Goal: Task Accomplishment & Management: Manage account settings

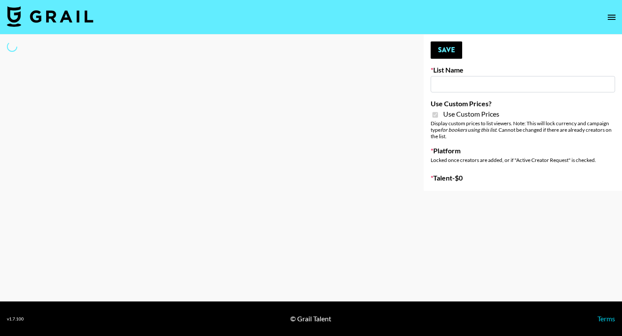
select select "Brand"
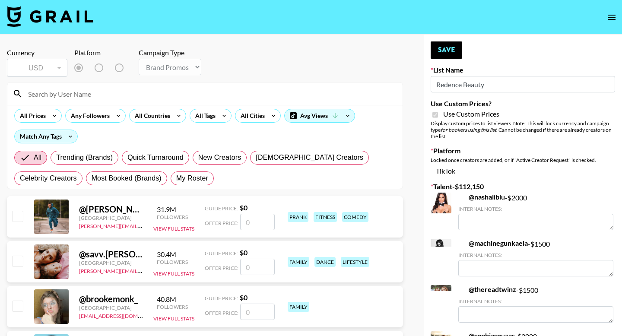
type input "Redence Beauty"
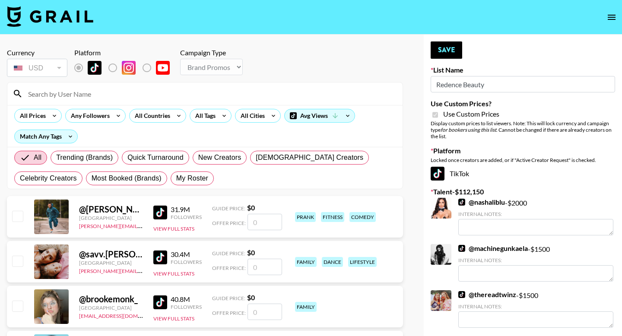
checkbox input "true"
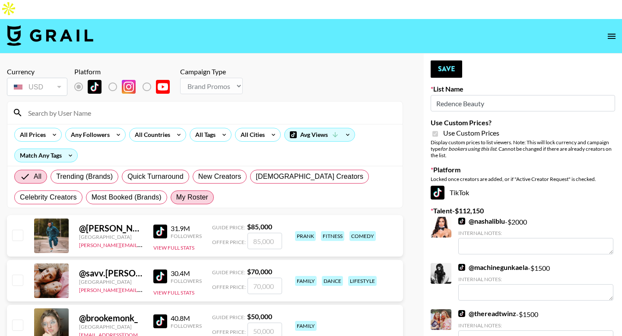
click at [200, 192] on span "My Roster" at bounding box center [192, 197] width 32 height 10
click at [176, 197] on input "My Roster" at bounding box center [176, 197] width 0 height 0
radio input "true"
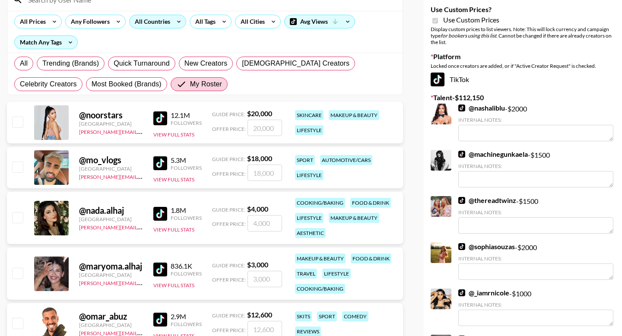
scroll to position [108, 0]
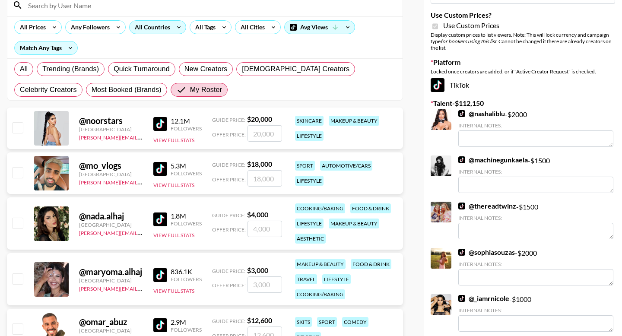
click at [168, 21] on div "All Countries" at bounding box center [151, 27] width 42 height 13
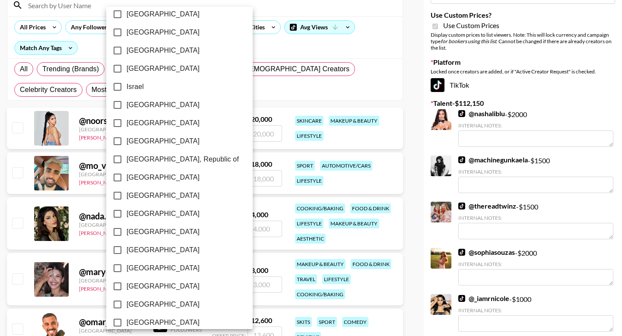
scroll to position [672, 0]
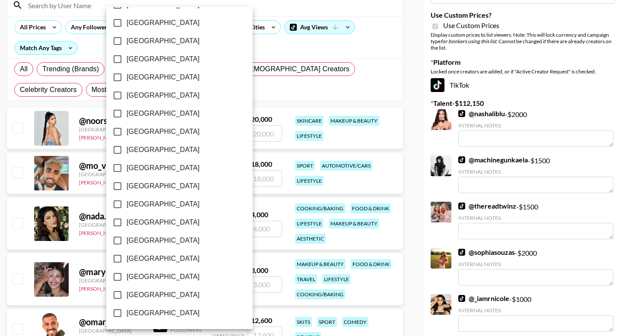
click at [139, 293] on span "[GEOGRAPHIC_DATA]" at bounding box center [163, 295] width 73 height 10
click at [127, 293] on input "[GEOGRAPHIC_DATA]" at bounding box center [117, 295] width 18 height 18
checkbox input "true"
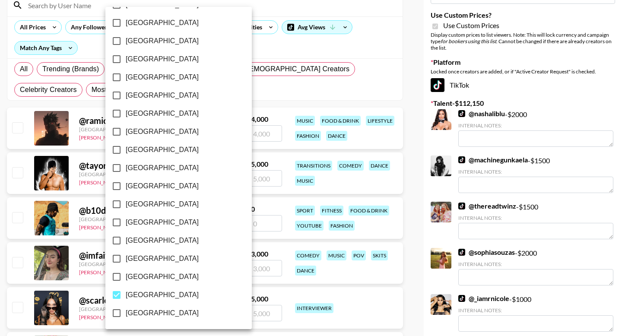
click at [5, 118] on div at bounding box center [311, 168] width 622 height 336
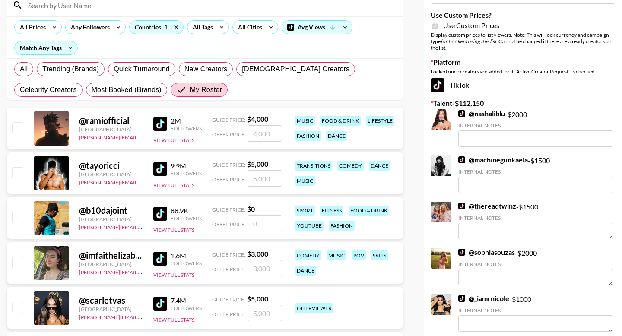
click at [268, 125] on input "number" at bounding box center [265, 133] width 35 height 16
type input "2"
checkbox input "true"
type input "2000"
click at [266, 170] on input "number" at bounding box center [265, 178] width 35 height 16
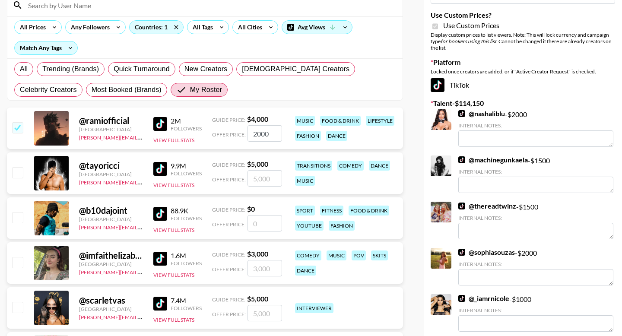
click at [262, 260] on input "number" at bounding box center [265, 268] width 35 height 16
type input "2"
checkbox input "true"
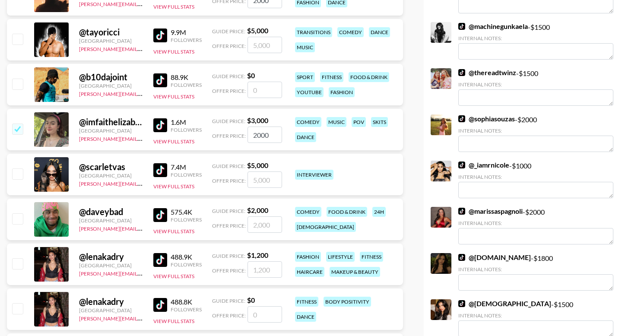
type input "2000"
click at [21, 213] on input "checkbox" at bounding box center [17, 218] width 10 height 10
checkbox input "true"
type input "2000"
click at [18, 258] on input "checkbox" at bounding box center [17, 263] width 10 height 10
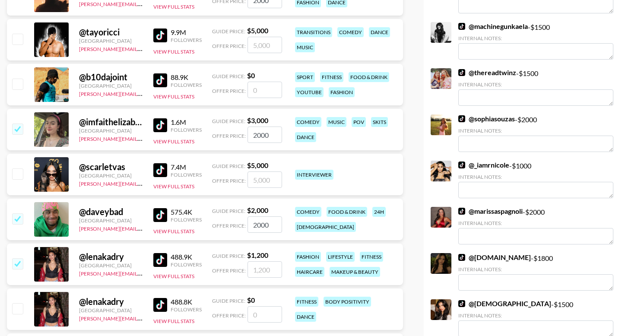
checkbox input "true"
type input "1200"
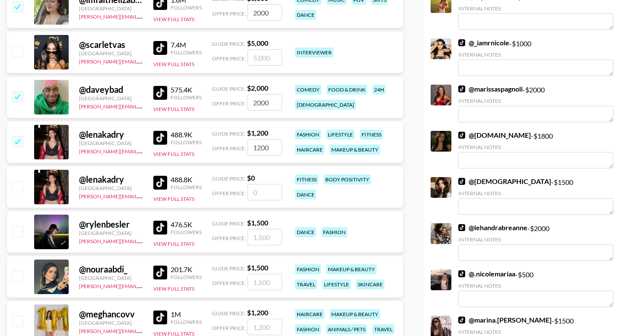
scroll to position [388, 0]
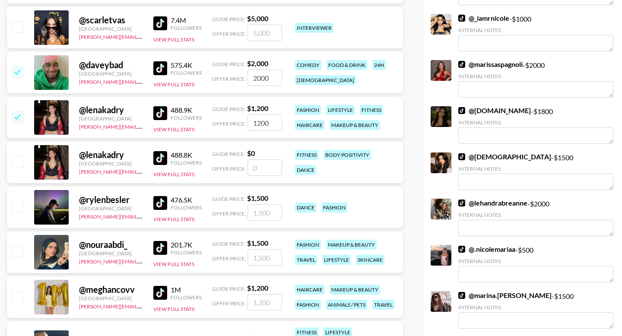
click at [18, 201] on input "checkbox" at bounding box center [17, 206] width 10 height 10
checkbox input "true"
type input "1500"
click at [19, 246] on input "checkbox" at bounding box center [17, 251] width 10 height 10
checkbox input "true"
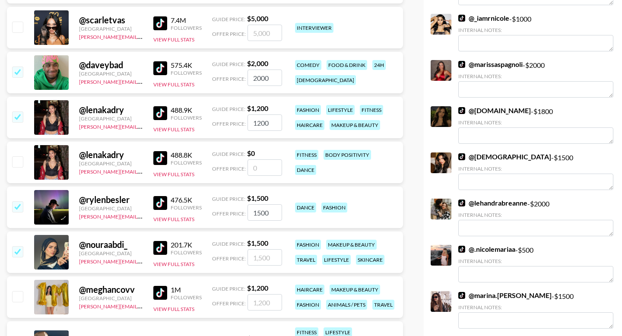
type input "1500"
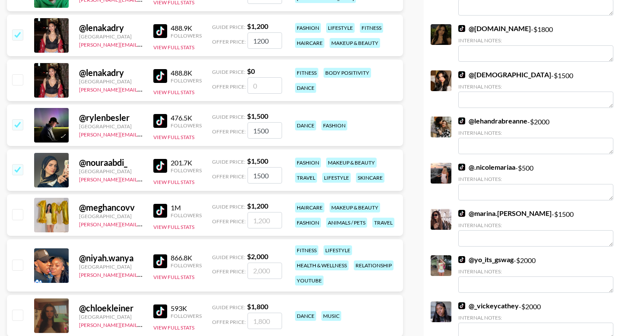
scroll to position [477, 0]
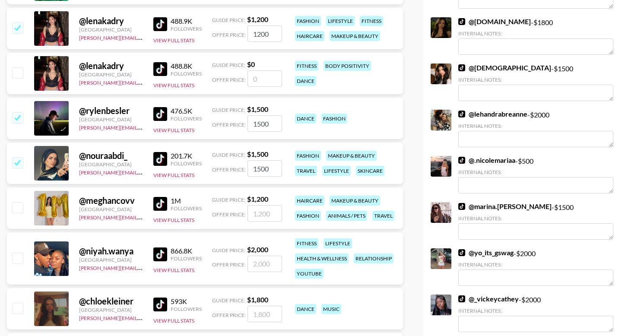
click at [20, 253] on input "checkbox" at bounding box center [17, 258] width 10 height 10
checkbox input "true"
type input "2000"
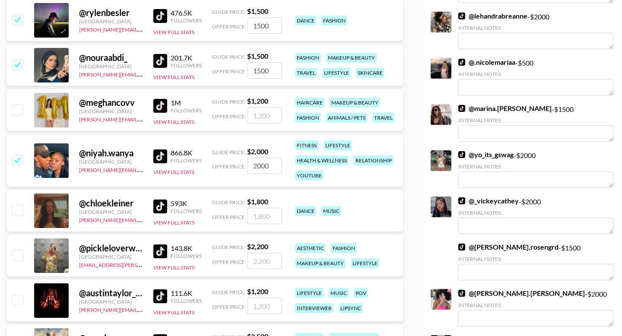
scroll to position [595, 0]
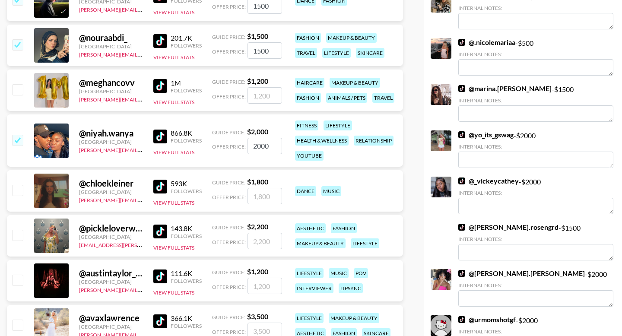
click at [19, 230] on input "checkbox" at bounding box center [17, 235] width 10 height 10
checkbox input "true"
click at [264, 233] on input "2200" at bounding box center [265, 241] width 35 height 16
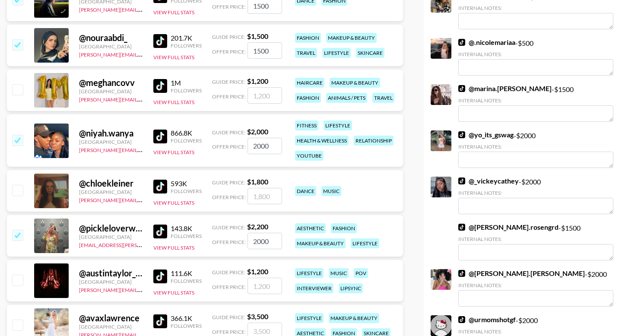
type input "2000"
click at [16, 185] on input "checkbox" at bounding box center [17, 190] width 10 height 10
checkbox input "true"
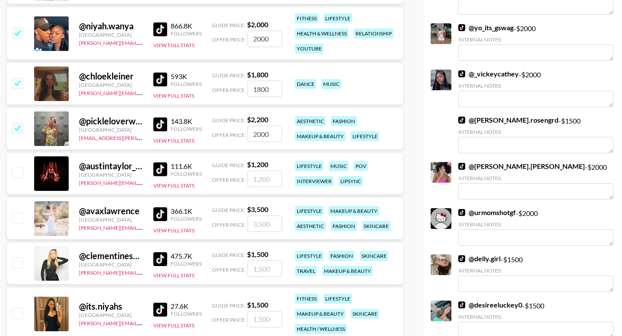
scroll to position [687, 0]
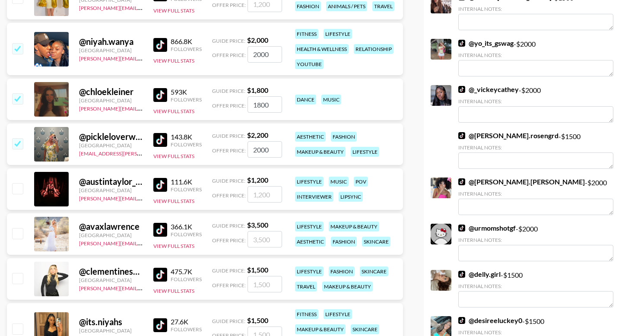
click at [261, 96] on input "1800" at bounding box center [265, 104] width 35 height 16
type input "1000"
click at [265, 231] on input "number" at bounding box center [265, 239] width 35 height 16
type input "2"
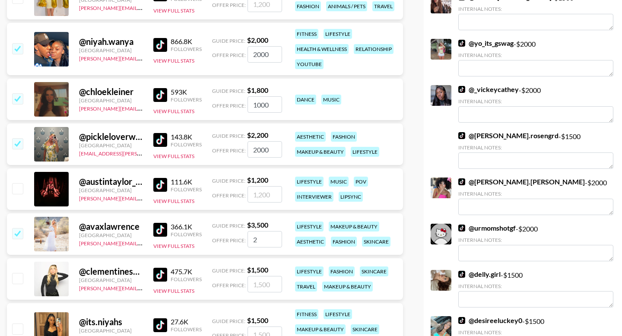
checkbox input "true"
type input "2000"
click at [258, 276] on input "number" at bounding box center [265, 284] width 35 height 16
type input "1"
checkbox input "true"
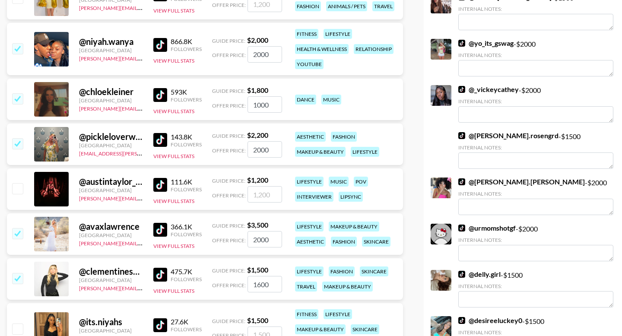
type input "1600"
click at [253, 327] on input "number" at bounding box center [265, 335] width 35 height 16
click at [16, 324] on input "checkbox" at bounding box center [17, 329] width 10 height 10
checkbox input "true"
type input "1500"
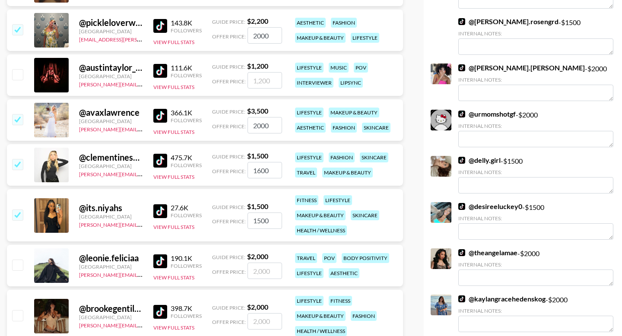
scroll to position [815, 0]
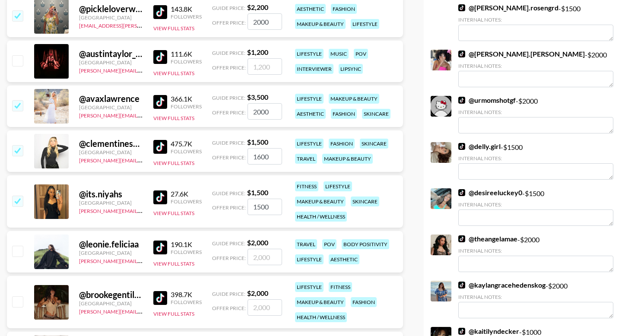
click at [18, 246] on input "checkbox" at bounding box center [17, 251] width 10 height 10
checkbox input "true"
type input "2000"
click at [16, 296] on input "checkbox" at bounding box center [17, 301] width 10 height 10
checkbox input "true"
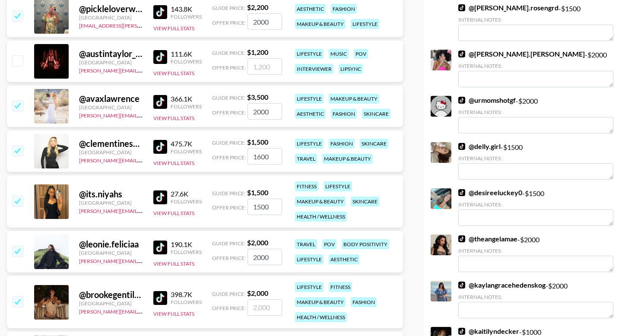
type input "2000"
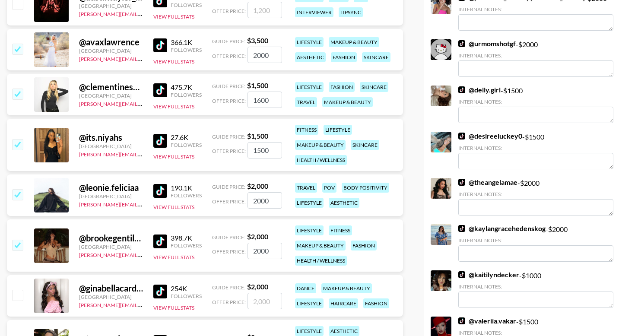
scroll to position [903, 0]
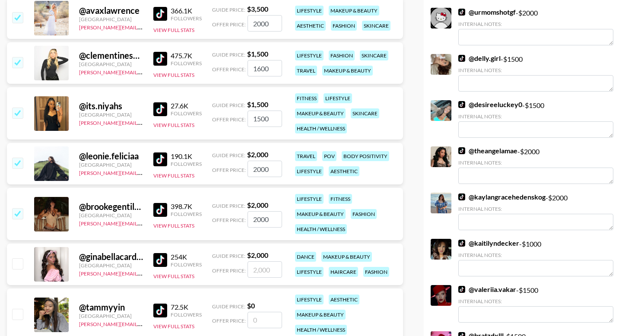
click at [19, 258] on input "checkbox" at bounding box center [17, 263] width 10 height 10
checkbox input "true"
type input "2000"
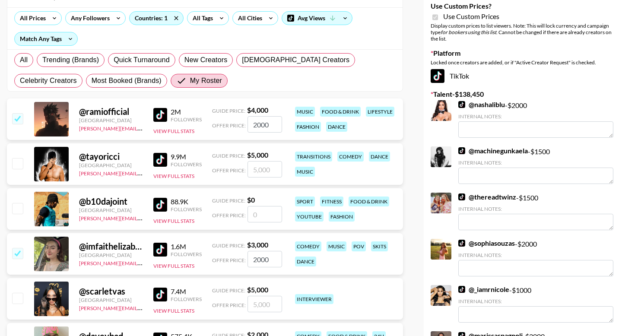
scroll to position [0, 0]
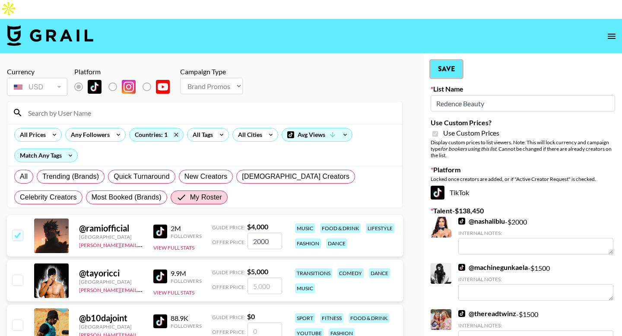
click at [459, 61] on button "Save" at bounding box center [447, 69] width 32 height 17
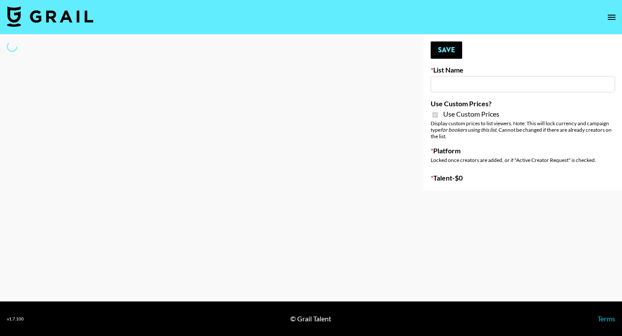
type input "Dime Beauty"
checkbox input "true"
select select "Brand"
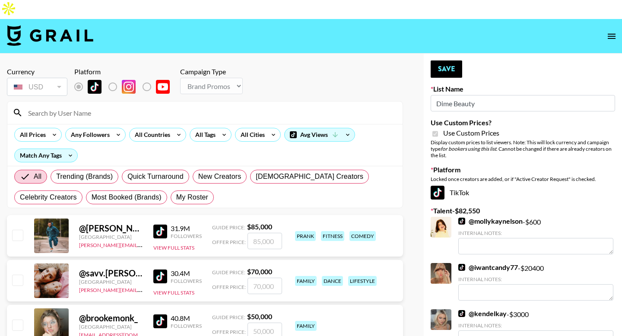
click at [109, 106] on input at bounding box center [210, 113] width 375 height 14
click at [158, 136] on div "All Prices Any Followers All Countries All Tags All Cities Avg Views Match Any …" at bounding box center [204, 145] width 395 height 42
click at [152, 128] on div "All Countries" at bounding box center [151, 134] width 42 height 13
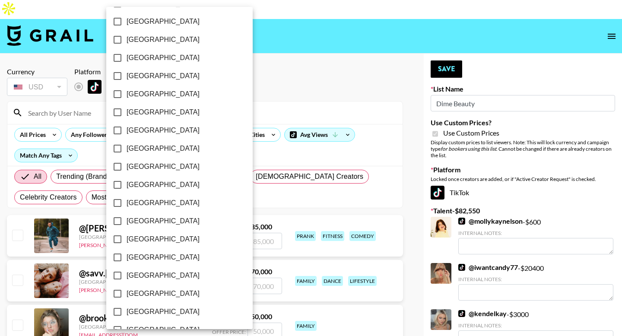
scroll to position [672, 0]
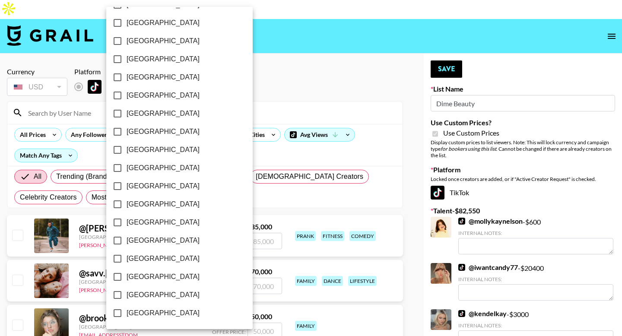
click at [138, 296] on span "[GEOGRAPHIC_DATA]" at bounding box center [163, 295] width 73 height 10
click at [127, 296] on input "[GEOGRAPHIC_DATA]" at bounding box center [117, 295] width 18 height 18
checkbox input "true"
click at [5, 188] on div at bounding box center [311, 168] width 622 height 336
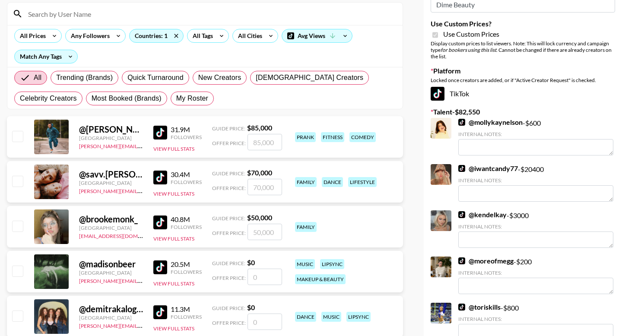
scroll to position [0, 0]
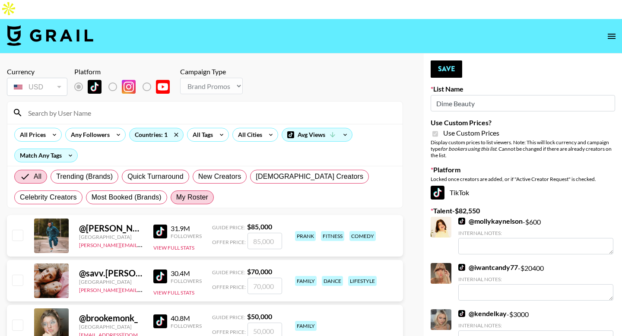
click at [199, 192] on span "My Roster" at bounding box center [192, 197] width 32 height 10
click at [176, 197] on input "My Roster" at bounding box center [176, 197] width 0 height 0
radio input "true"
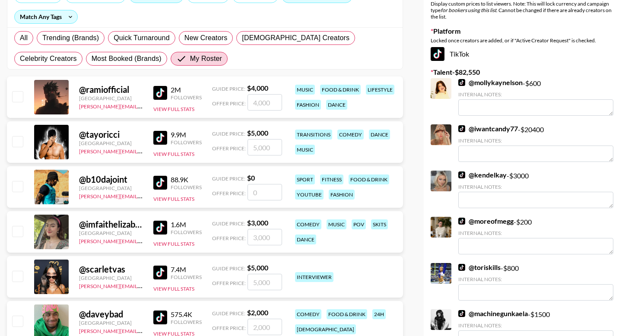
scroll to position [140, 0]
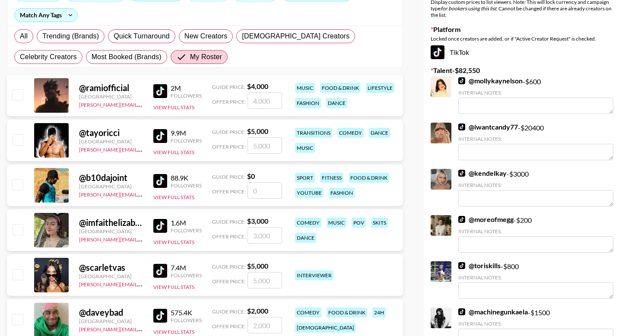
click at [21, 224] on input "checkbox" at bounding box center [17, 229] width 10 height 10
checkbox input "true"
type input "3000"
click at [16, 269] on input "checkbox" at bounding box center [17, 274] width 10 height 10
checkbox input "true"
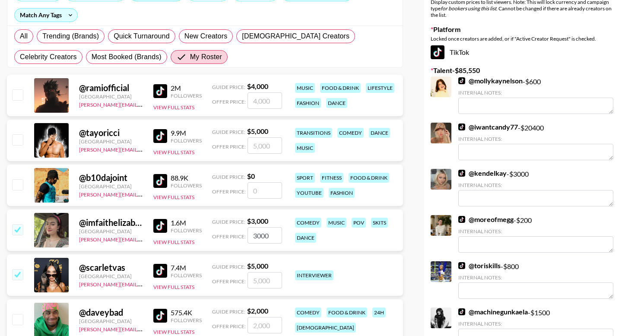
type input "5000"
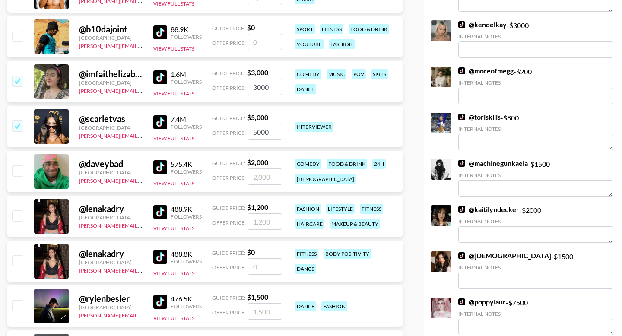
scroll to position [315, 0]
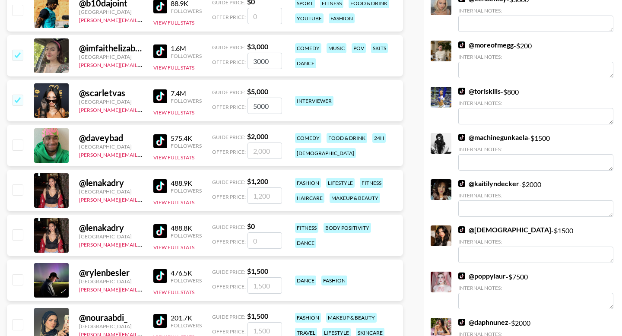
click at [16, 185] on input "checkbox" at bounding box center [17, 190] width 10 height 10
checkbox input "true"
type input "1200"
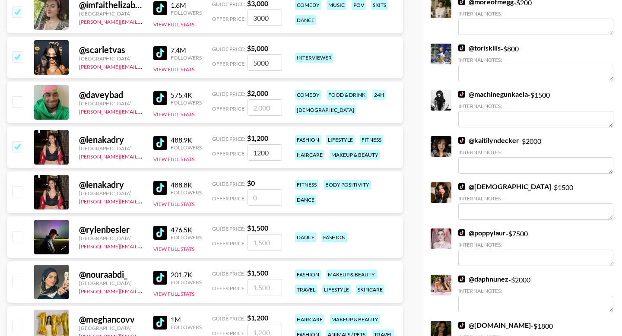
click at [19, 276] on input "checkbox" at bounding box center [17, 281] width 10 height 10
checkbox input "true"
type input "1500"
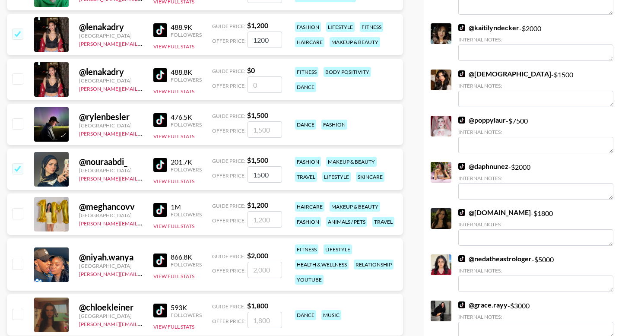
scroll to position [495, 0]
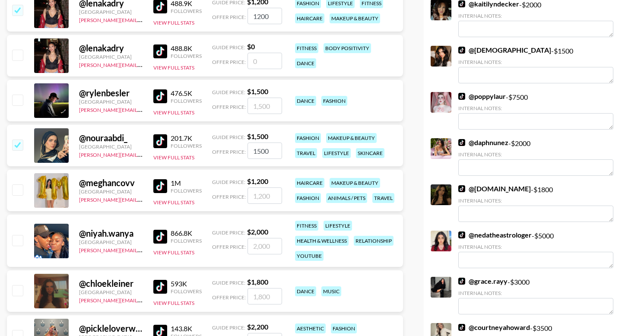
click at [19, 185] on input "checkbox" at bounding box center [17, 190] width 10 height 10
checkbox input "true"
type input "1200"
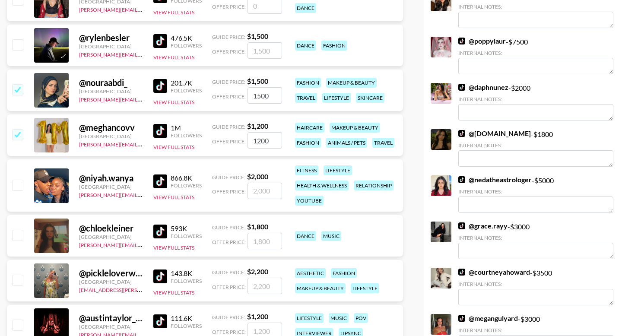
scroll to position [554, 0]
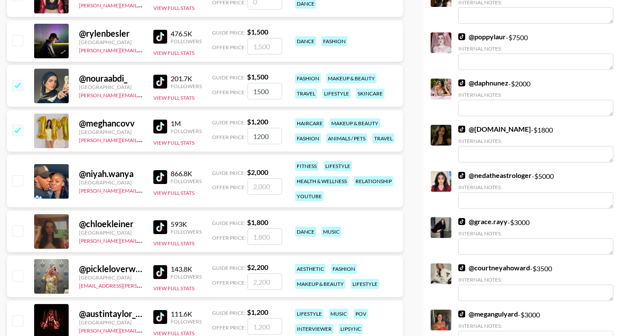
click at [18, 175] on input "checkbox" at bounding box center [17, 180] width 10 height 10
checkbox input "true"
type input "2000"
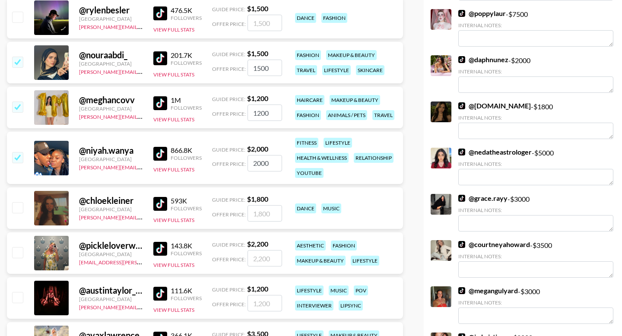
scroll to position [593, 0]
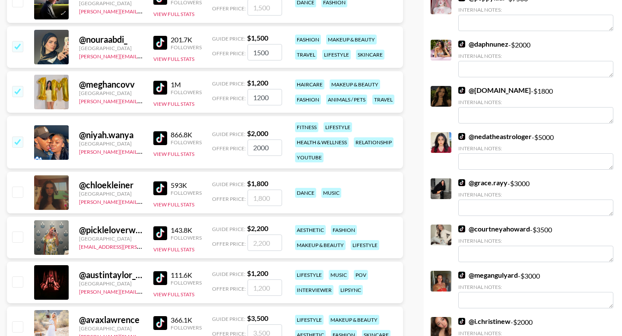
click at [17, 187] on input "checkbox" at bounding box center [17, 192] width 10 height 10
checkbox input "true"
type input "1800"
click at [18, 232] on input "checkbox" at bounding box center [17, 237] width 10 height 10
checkbox input "true"
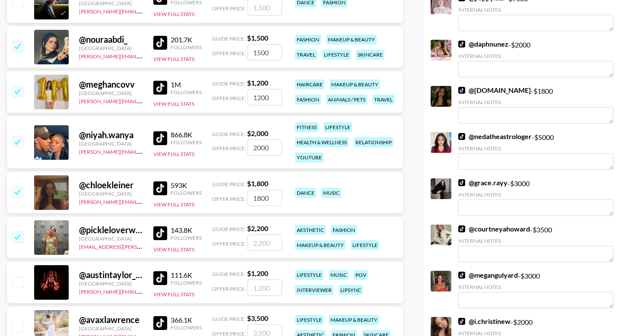
type input "2200"
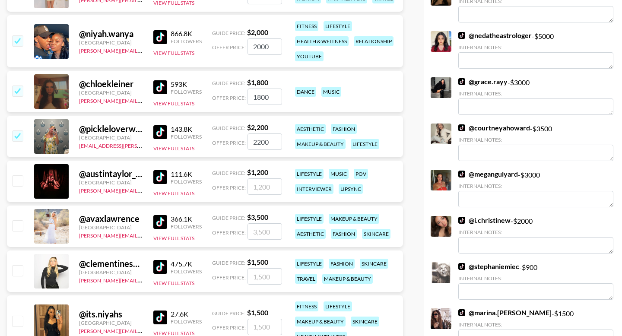
scroll to position [707, 0]
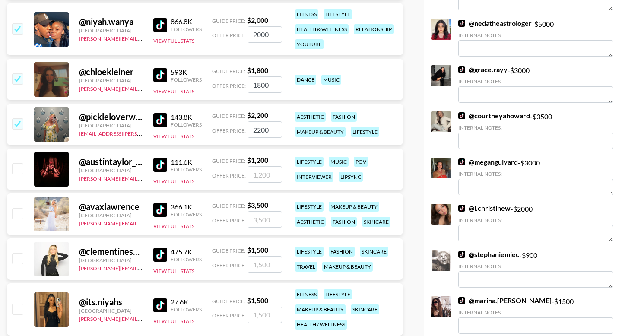
click at [19, 252] on div at bounding box center [16, 259] width 13 height 15
click at [19, 253] on input "checkbox" at bounding box center [17, 258] width 10 height 10
checkbox input "true"
type input "1500"
click at [19, 208] on input "checkbox" at bounding box center [17, 213] width 10 height 10
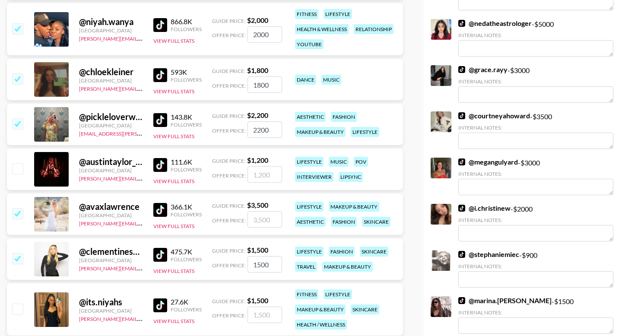
checkbox input "true"
type input "3500"
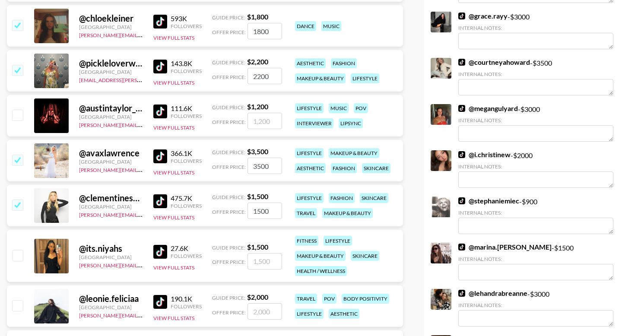
click at [20, 250] on input "checkbox" at bounding box center [17, 255] width 10 height 10
checkbox input "true"
type input "1500"
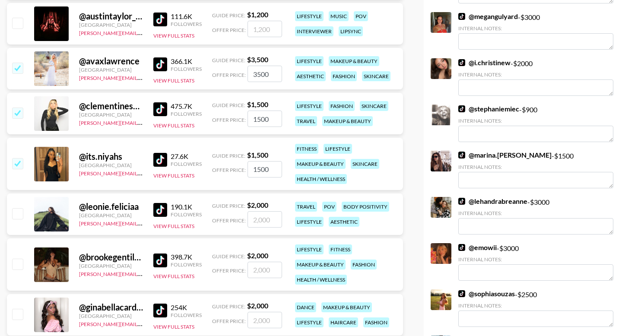
scroll to position [883, 0]
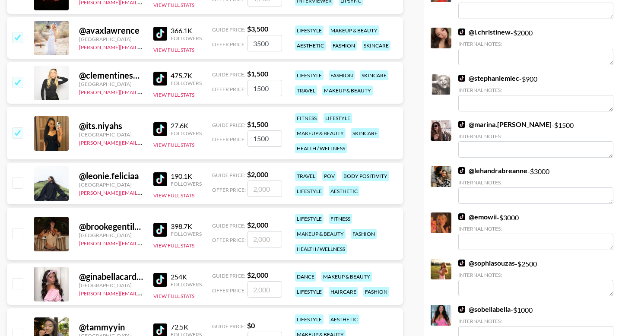
click at [19, 178] on input "checkbox" at bounding box center [17, 183] width 10 height 10
checkbox input "true"
type input "2000"
click at [22, 228] on input "checkbox" at bounding box center [17, 233] width 10 height 10
checkbox input "true"
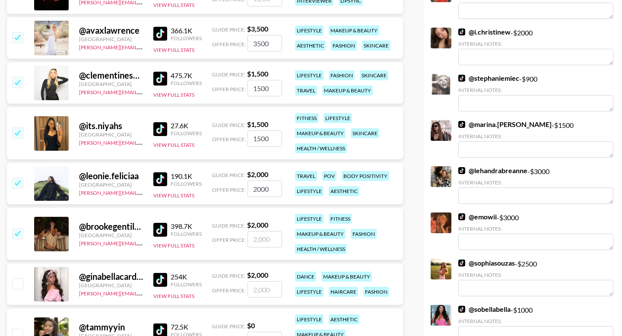
type input "2000"
click at [19, 278] on input "checkbox" at bounding box center [17, 283] width 10 height 10
checkbox input "true"
type input "2000"
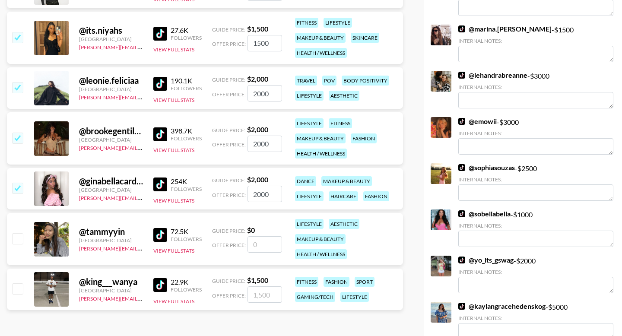
click at [263, 136] on input "2000" at bounding box center [265, 144] width 35 height 16
click at [258, 136] on input "4000" at bounding box center [265, 144] width 35 height 16
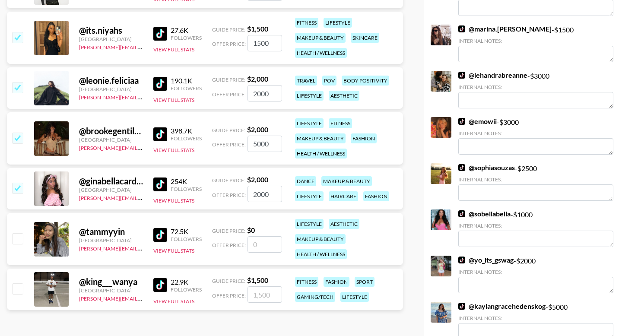
type input "5000"
click at [259, 186] on input "2000" at bounding box center [265, 194] width 35 height 16
type input "1"
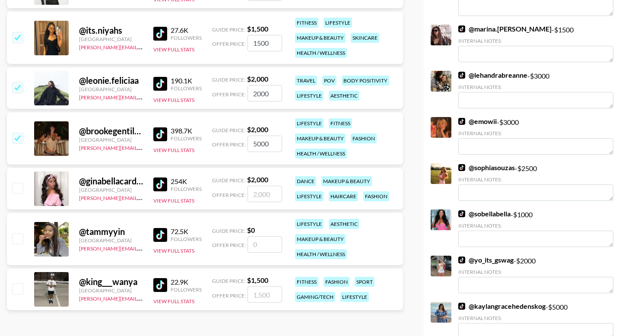
checkbox input "true"
type input "3000"
click at [268, 236] on input "number" at bounding box center [265, 244] width 35 height 16
checkbox input "true"
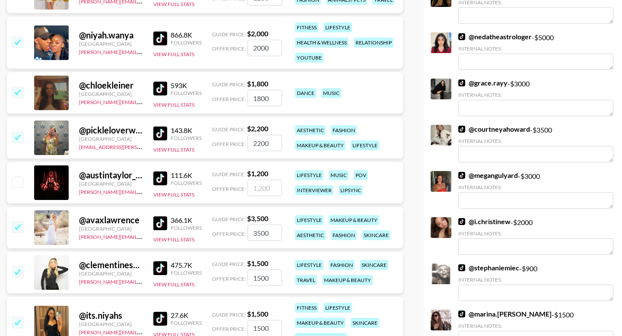
scroll to position [666, 0]
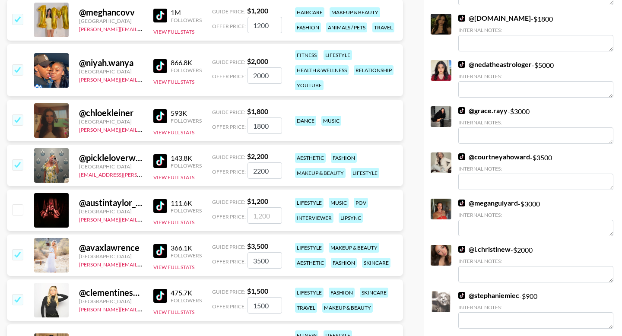
type input "1500"
click at [263, 162] on input "2200" at bounding box center [265, 170] width 35 height 16
type input "2000"
click at [267, 118] on input "1800" at bounding box center [265, 126] width 35 height 16
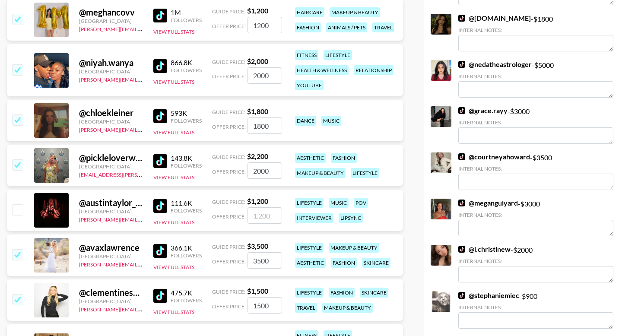
click at [267, 118] on input "1800" at bounding box center [265, 126] width 35 height 16
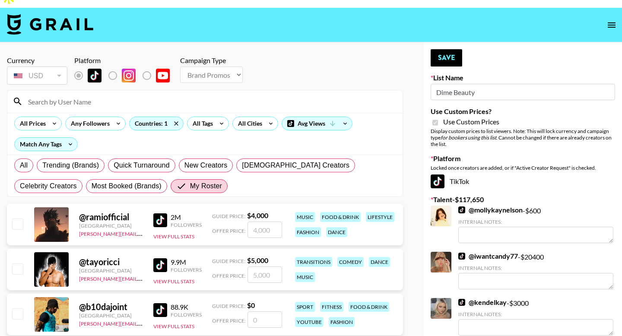
scroll to position [0, 0]
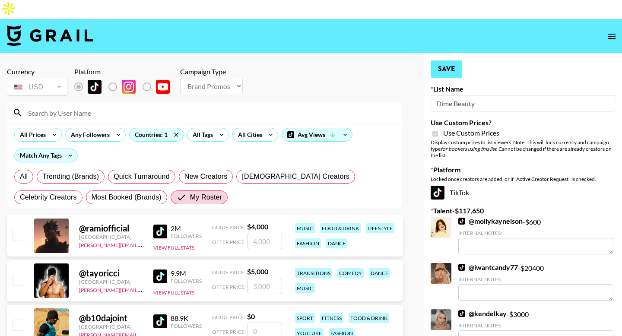
type input "1200"
click at [446, 61] on button "Save" at bounding box center [447, 69] width 32 height 17
